Goal: Find specific page/section: Find specific page/section

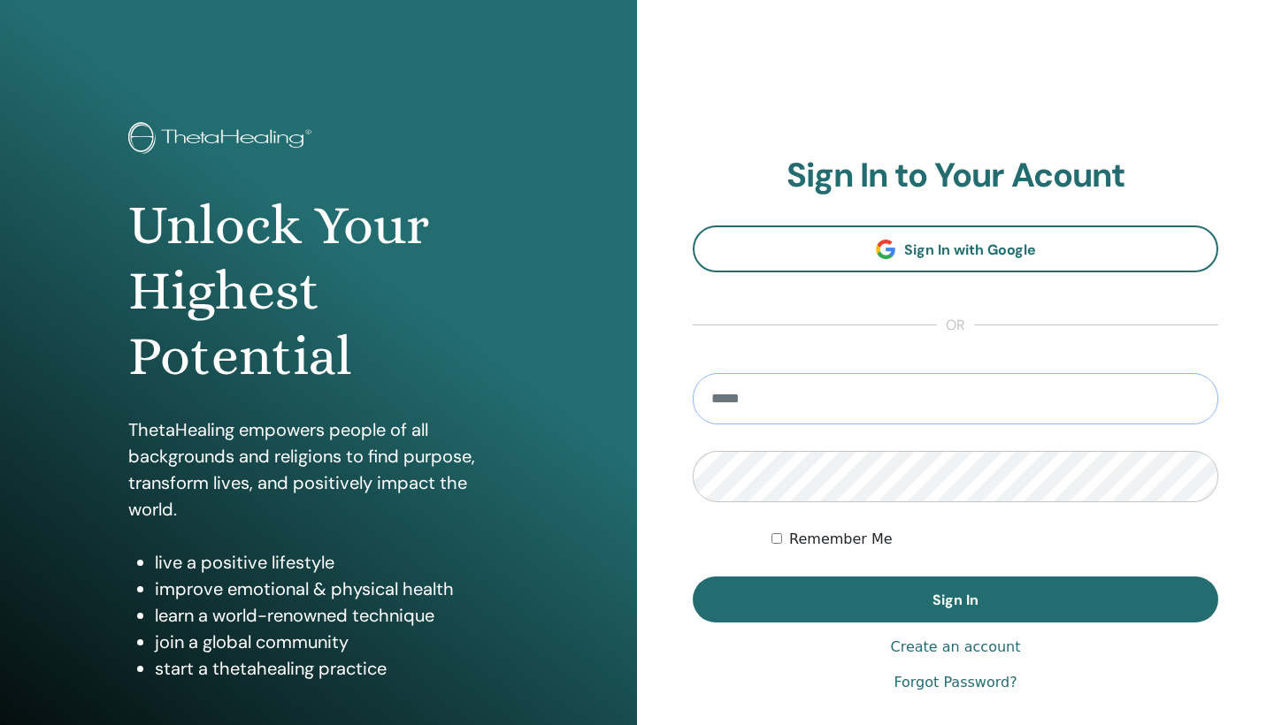
type input "**********"
click at [955, 600] on button "Sign In" at bounding box center [955, 600] width 525 height 46
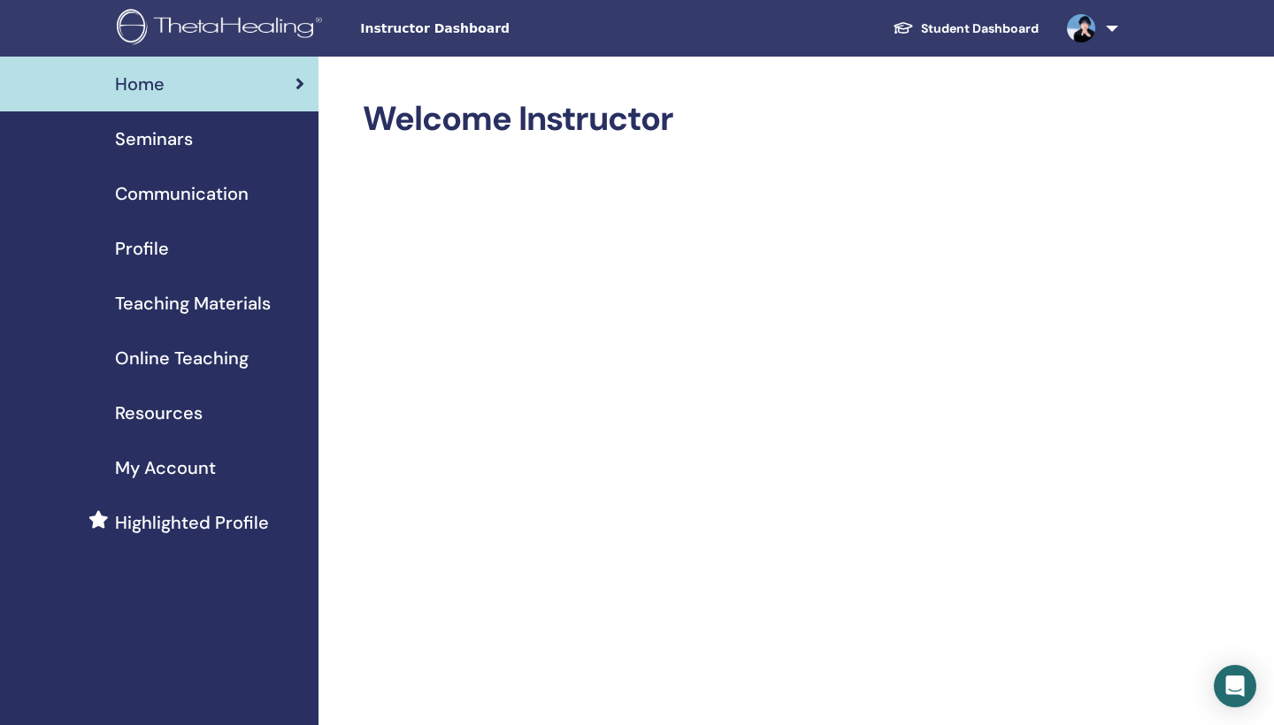
click at [177, 139] on span "Seminars" at bounding box center [154, 139] width 78 height 27
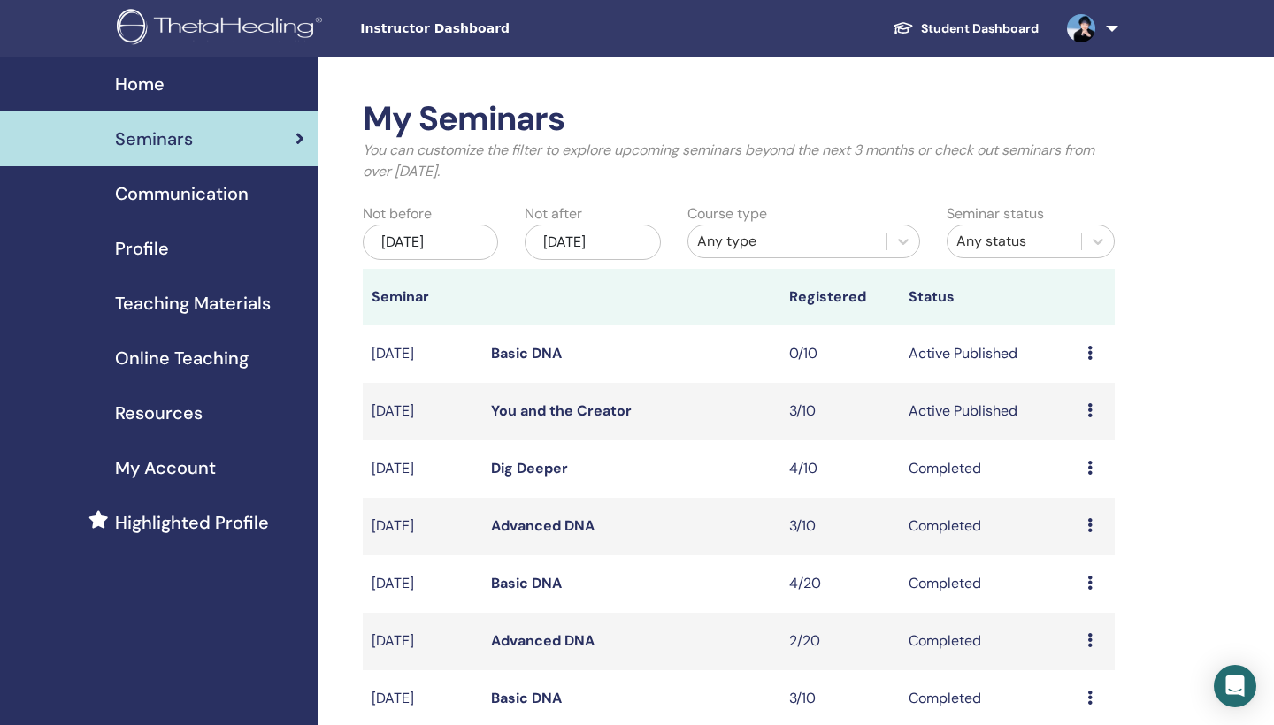
click at [538, 411] on link "You and the Creator" at bounding box center [561, 411] width 141 height 19
